Goal: Communication & Community: Participate in discussion

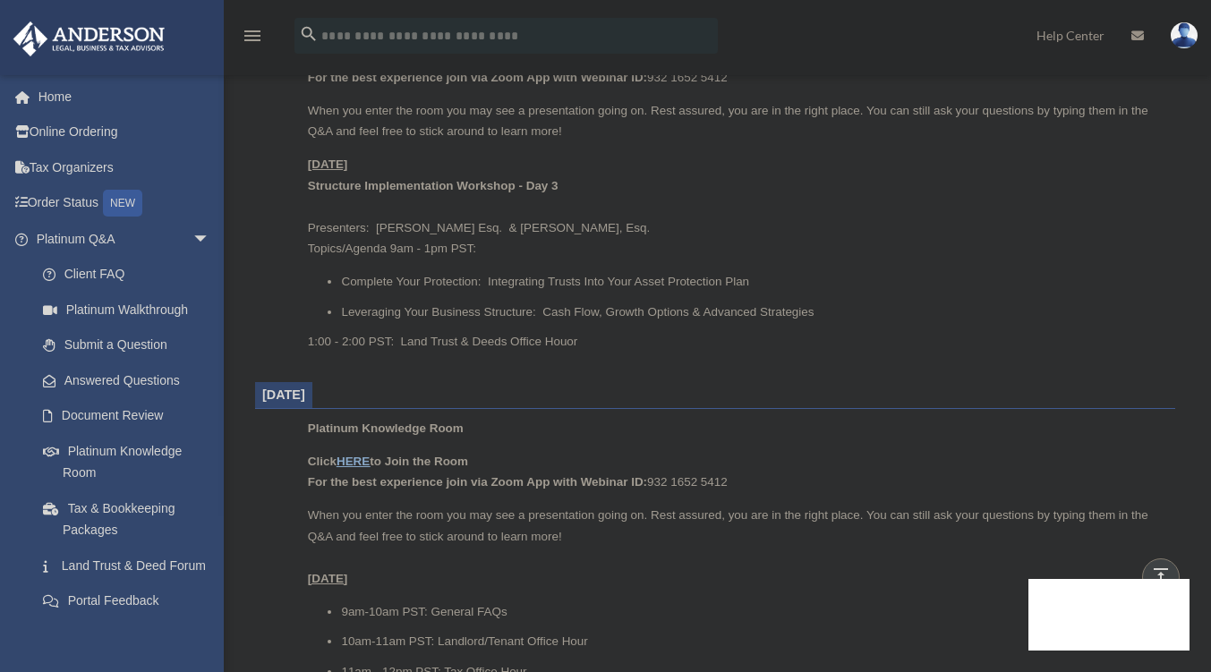
scroll to position [1186, 0]
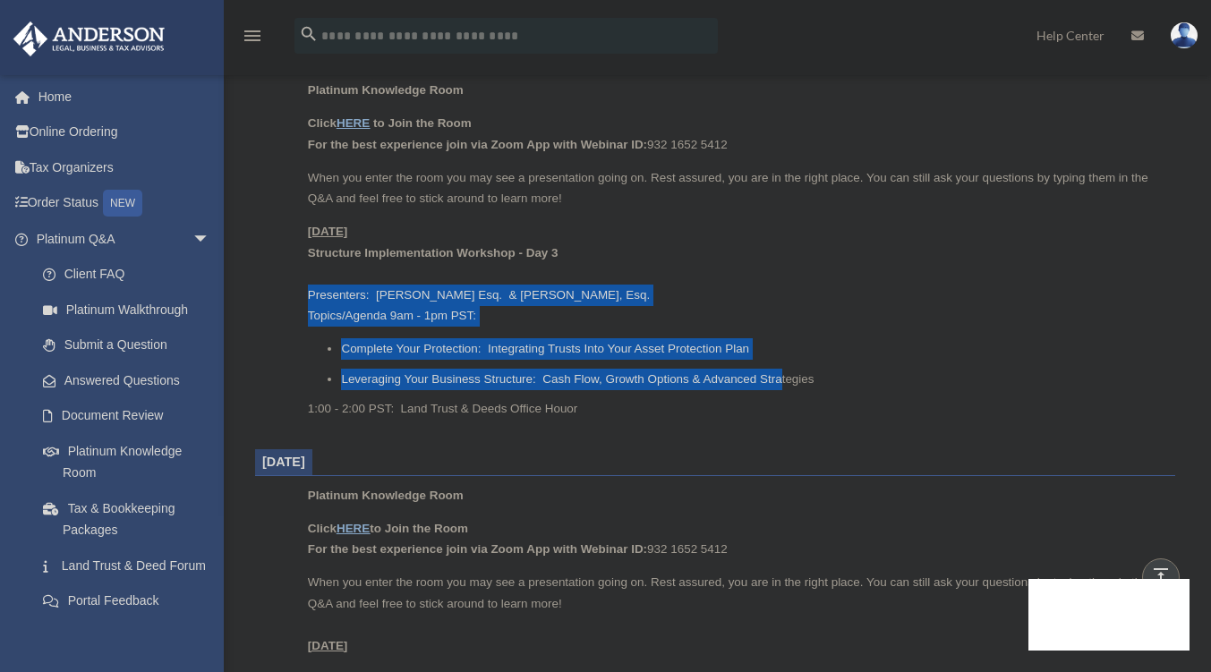
drag, startPoint x: 296, startPoint y: 287, endPoint x: 800, endPoint y: 355, distance: 508.4
click at [783, 372] on ul "Platinum Knowledge Room Click HERE to Join the Room For the best experience joi…" at bounding box center [715, 256] width 895 height 352
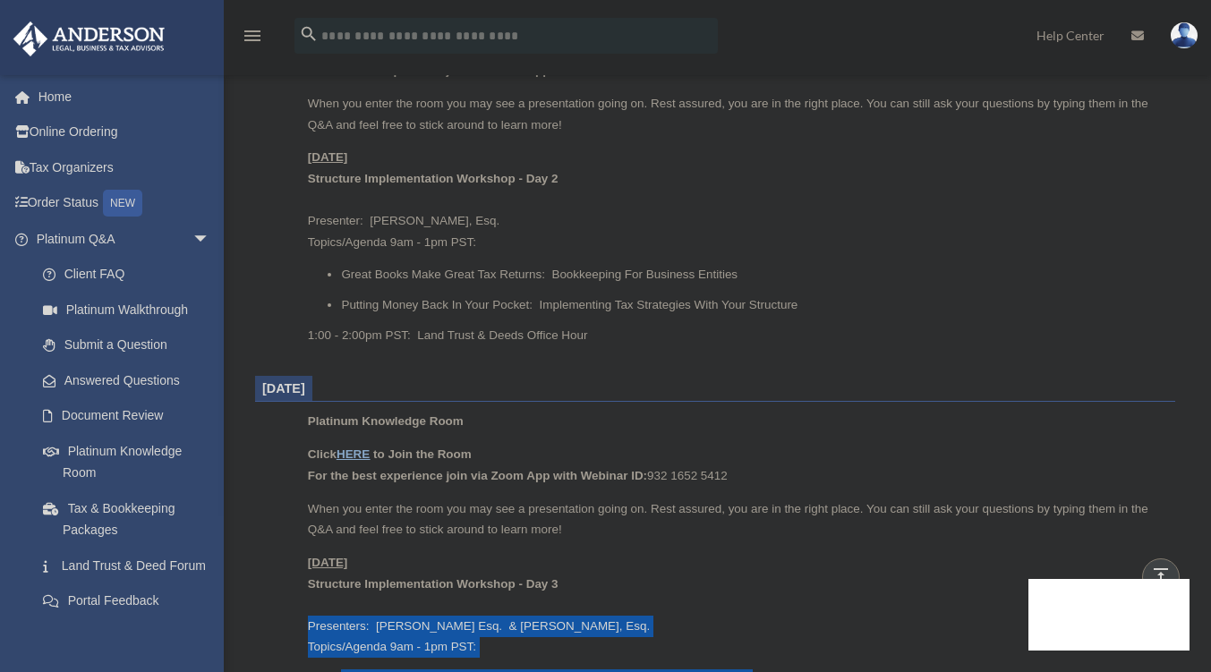
scroll to position [738, 0]
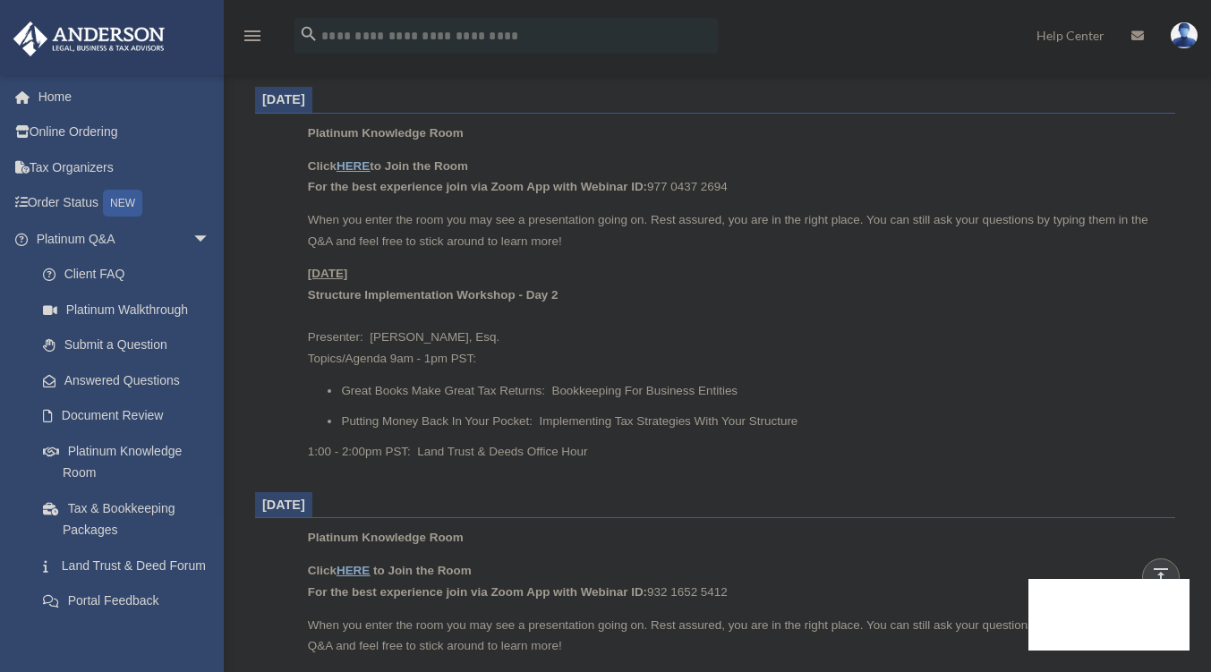
click at [496, 339] on p "[DATE] Structure Implementation Workshop - Day 2 Presenter: [PERSON_NAME], Esq.…" at bounding box center [735, 316] width 855 height 106
drag, startPoint x: 498, startPoint y: 336, endPoint x: 366, endPoint y: 336, distance: 131.6
click at [366, 336] on p "[DATE] Structure Implementation Workshop - Day 2 Presenter: [PERSON_NAME], Esq.…" at bounding box center [735, 316] width 855 height 106
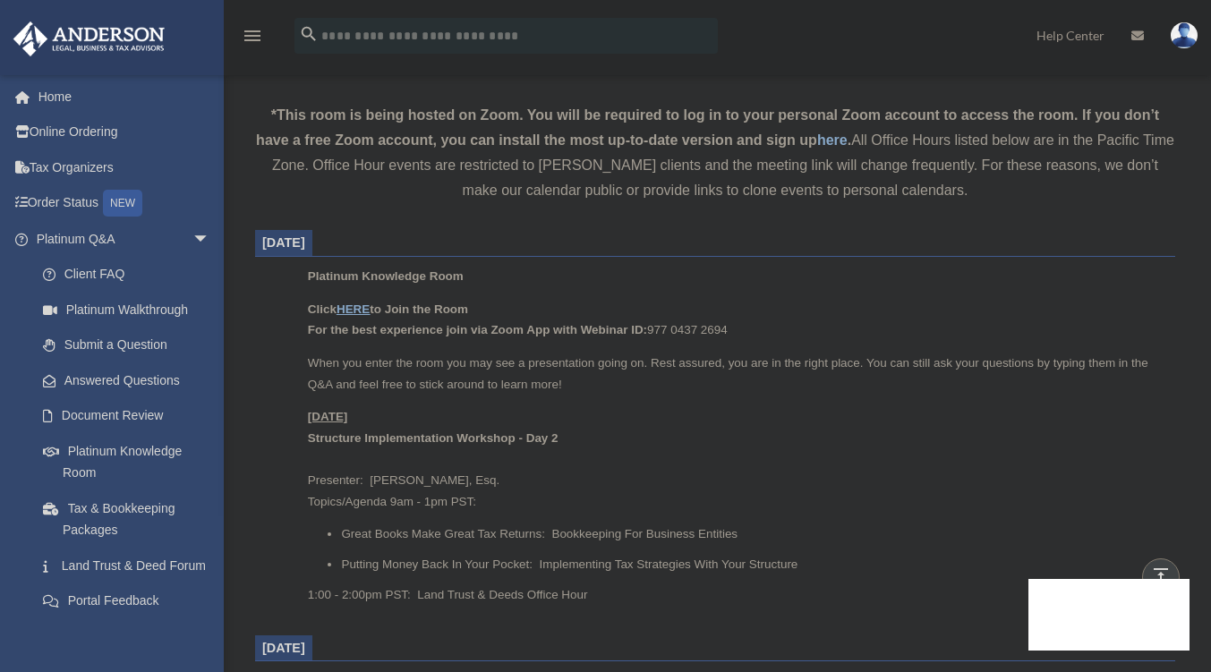
scroll to position [559, 0]
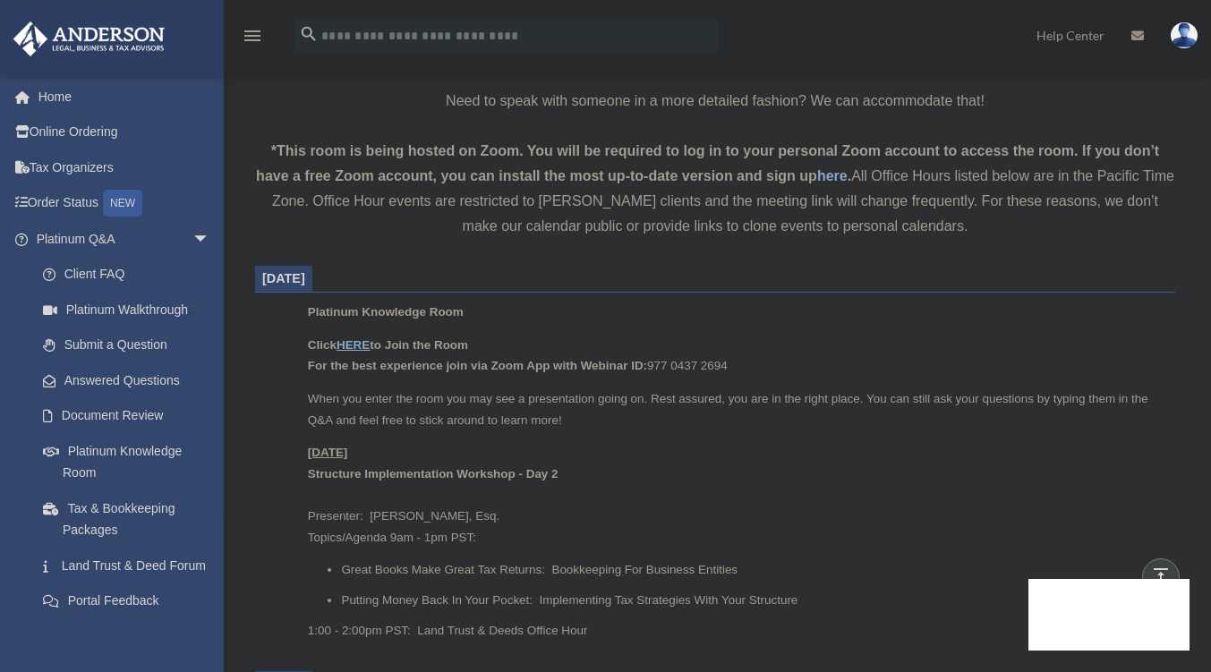
drag, startPoint x: 298, startPoint y: 449, endPoint x: 355, endPoint y: 449, distance: 57.3
click at [355, 449] on ul "Platinum Knowledge Room Click HERE to Join the Room For the best experience joi…" at bounding box center [715, 478] width 895 height 352
drag, startPoint x: 373, startPoint y: 513, endPoint x: 498, endPoint y: 519, distance: 124.6
click at [492, 518] on p "[DATE] Structure Implementation Workshop - Day 2 Presenter: [PERSON_NAME], Esq.…" at bounding box center [735, 495] width 855 height 106
click at [552, 529] on p "[DATE] Structure Implementation Workshop - Day 2 Presenter: [PERSON_NAME], Esq.…" at bounding box center [735, 495] width 855 height 106
